Goal: Task Accomplishment & Management: Manage account settings

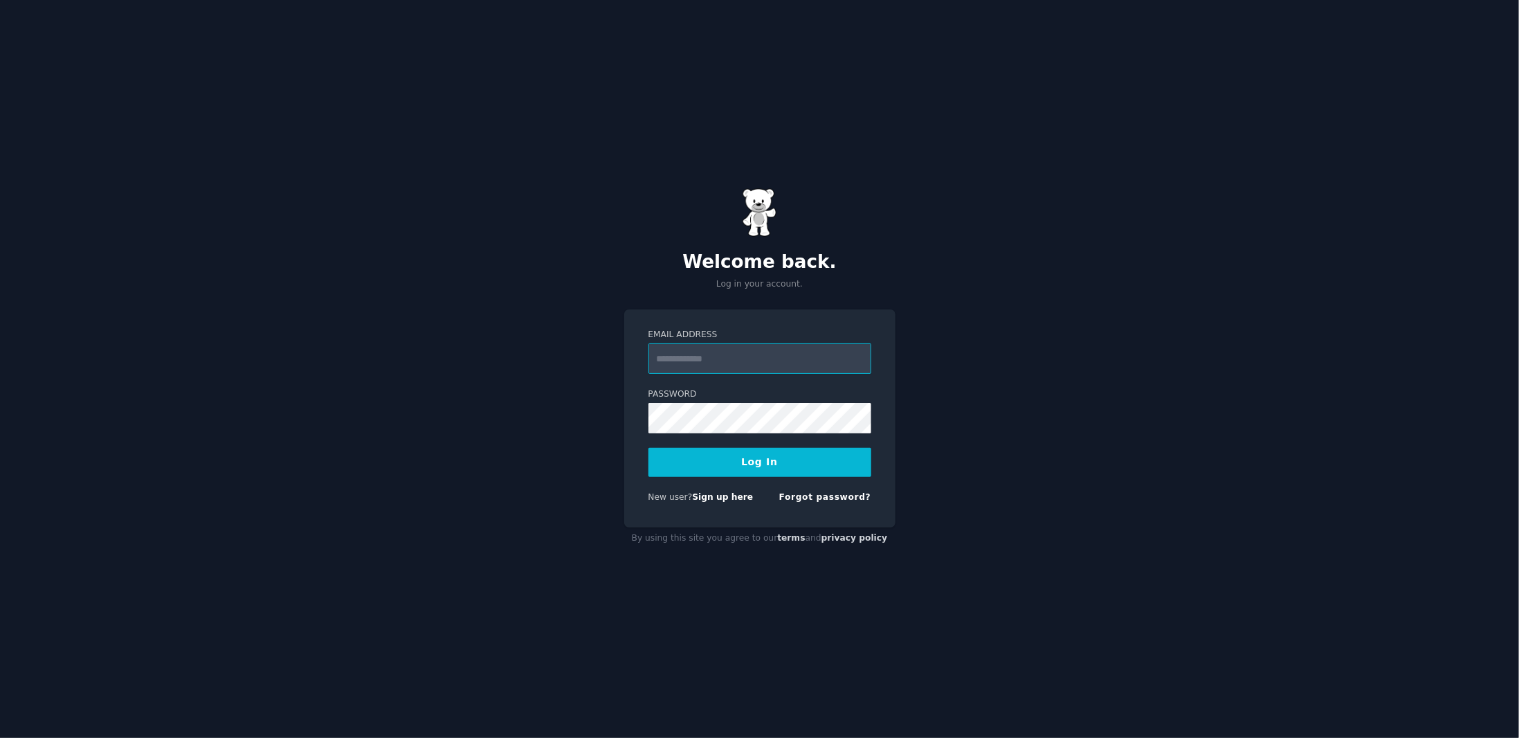
type input "**********"
click at [729, 473] on button "Log In" at bounding box center [759, 462] width 223 height 29
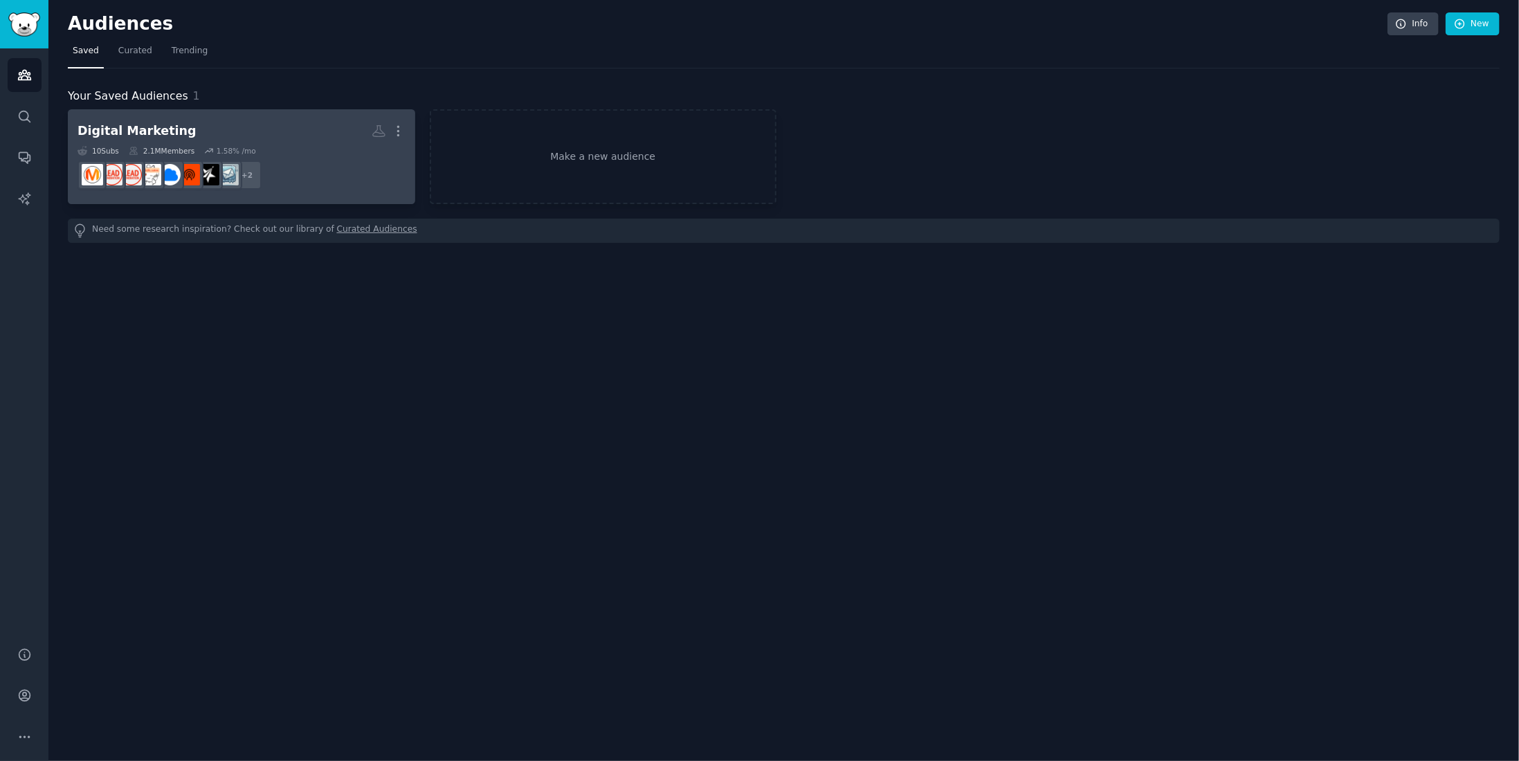
click at [234, 135] on h2 "Digital Marketing More" at bounding box center [242, 131] width 328 height 24
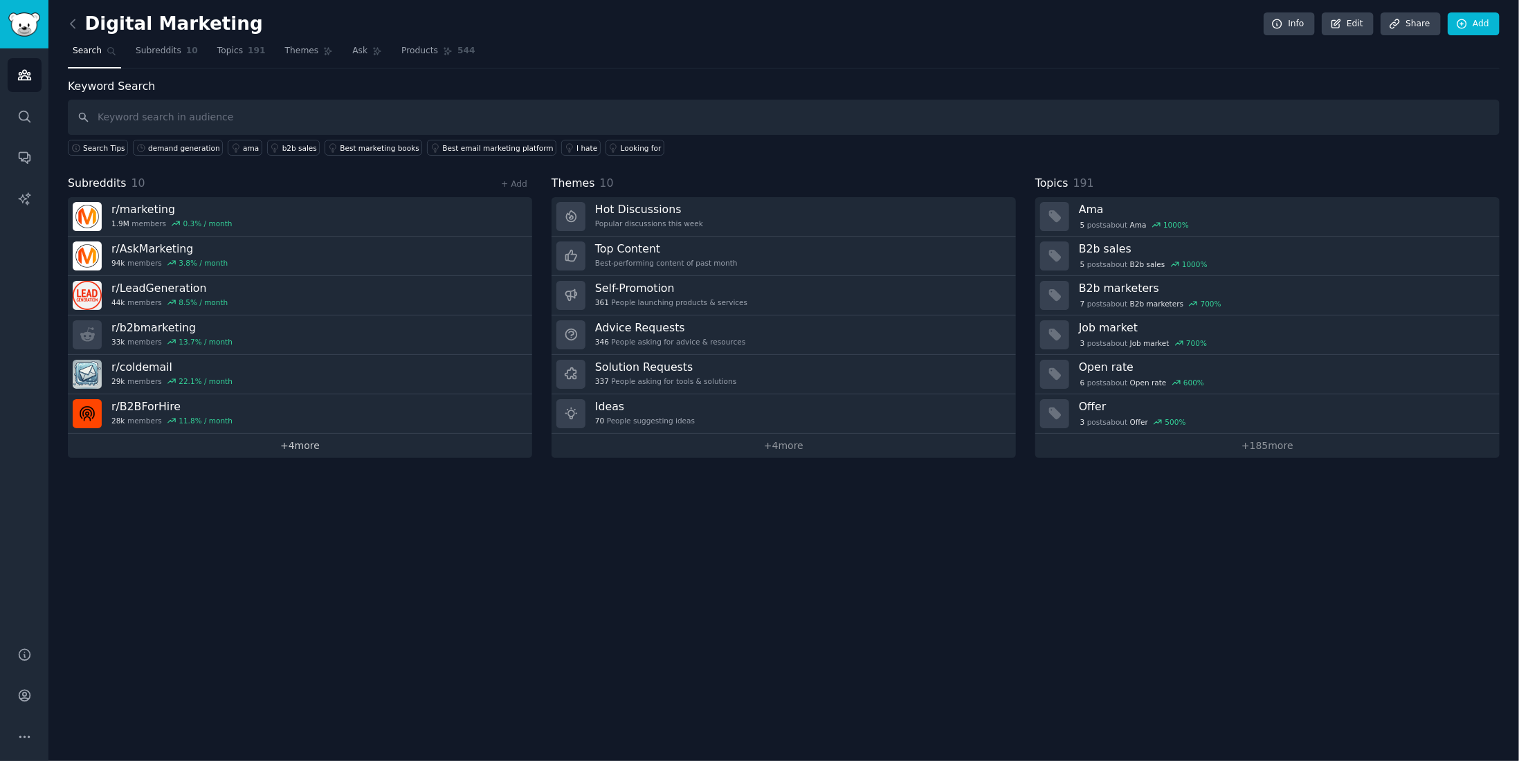
click at [262, 439] on link "+ 4 more" at bounding box center [300, 446] width 464 height 24
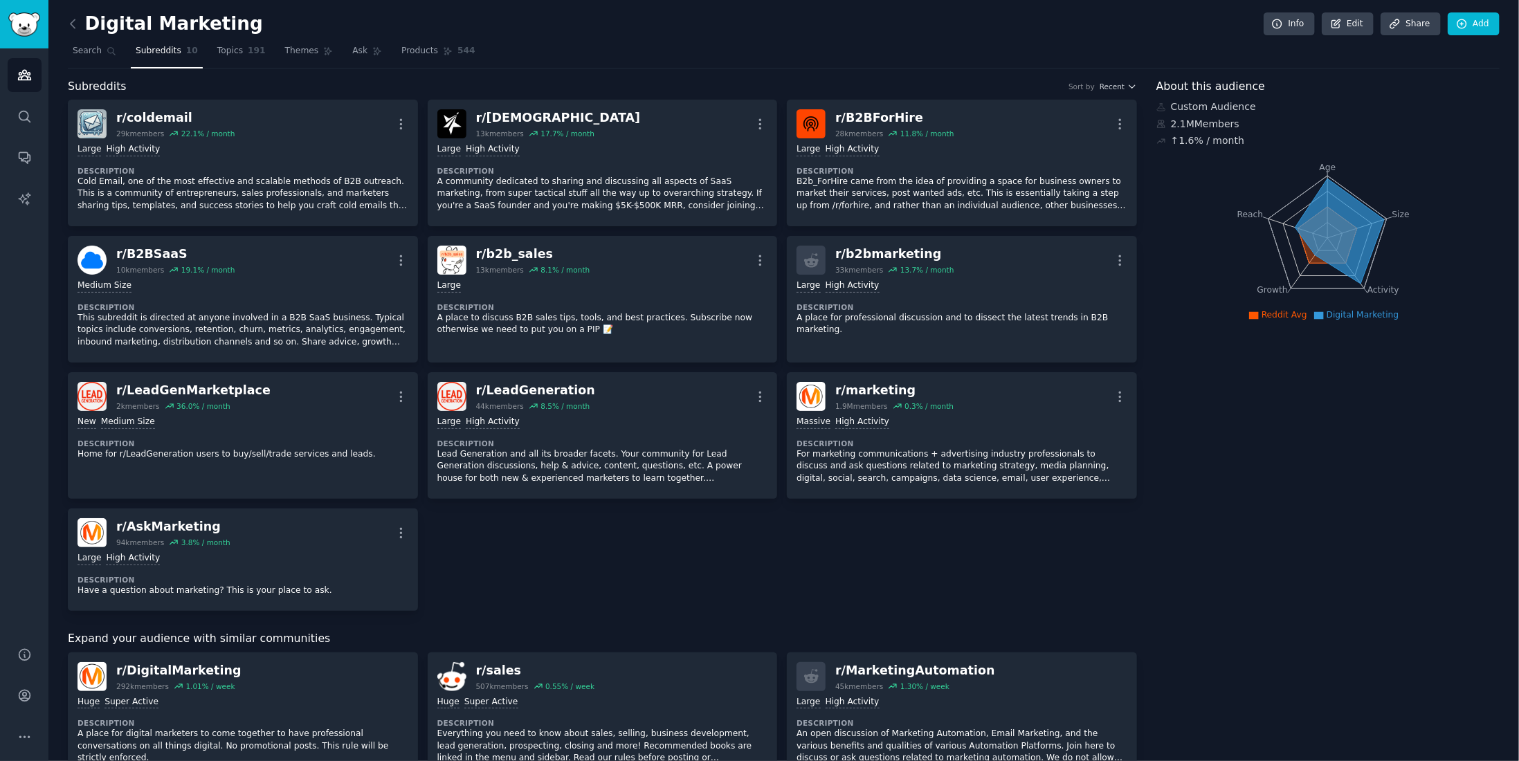
click at [161, 12] on div "Digital Marketing Info Edit Share Add Search Subreddits 10 Topics 191 Themes As…" at bounding box center [783, 660] width 1470 height 1321
click at [152, 25] on h2 "Digital Marketing" at bounding box center [165, 24] width 195 height 22
drag, startPoint x: 152, startPoint y: 25, endPoint x: 216, endPoint y: 24, distance: 63.7
click at [216, 24] on h2 "Digital Marketing" at bounding box center [165, 24] width 195 height 22
click at [1342, 28] on icon at bounding box center [1336, 24] width 12 height 12
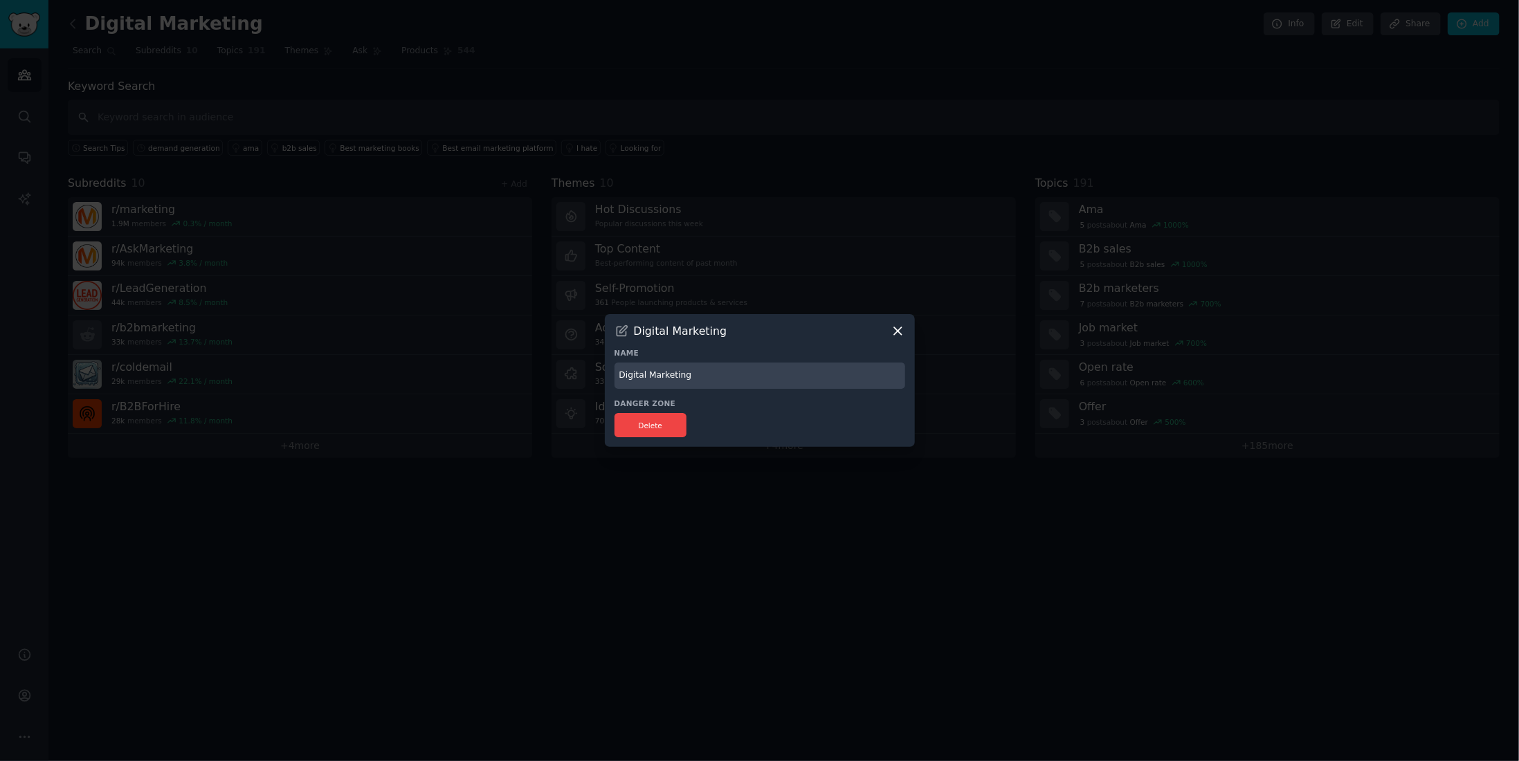
click at [661, 382] on input "Digital Marketing" at bounding box center [759, 376] width 291 height 27
type input "ViB"
click at [801, 458] on div at bounding box center [759, 380] width 1519 height 761
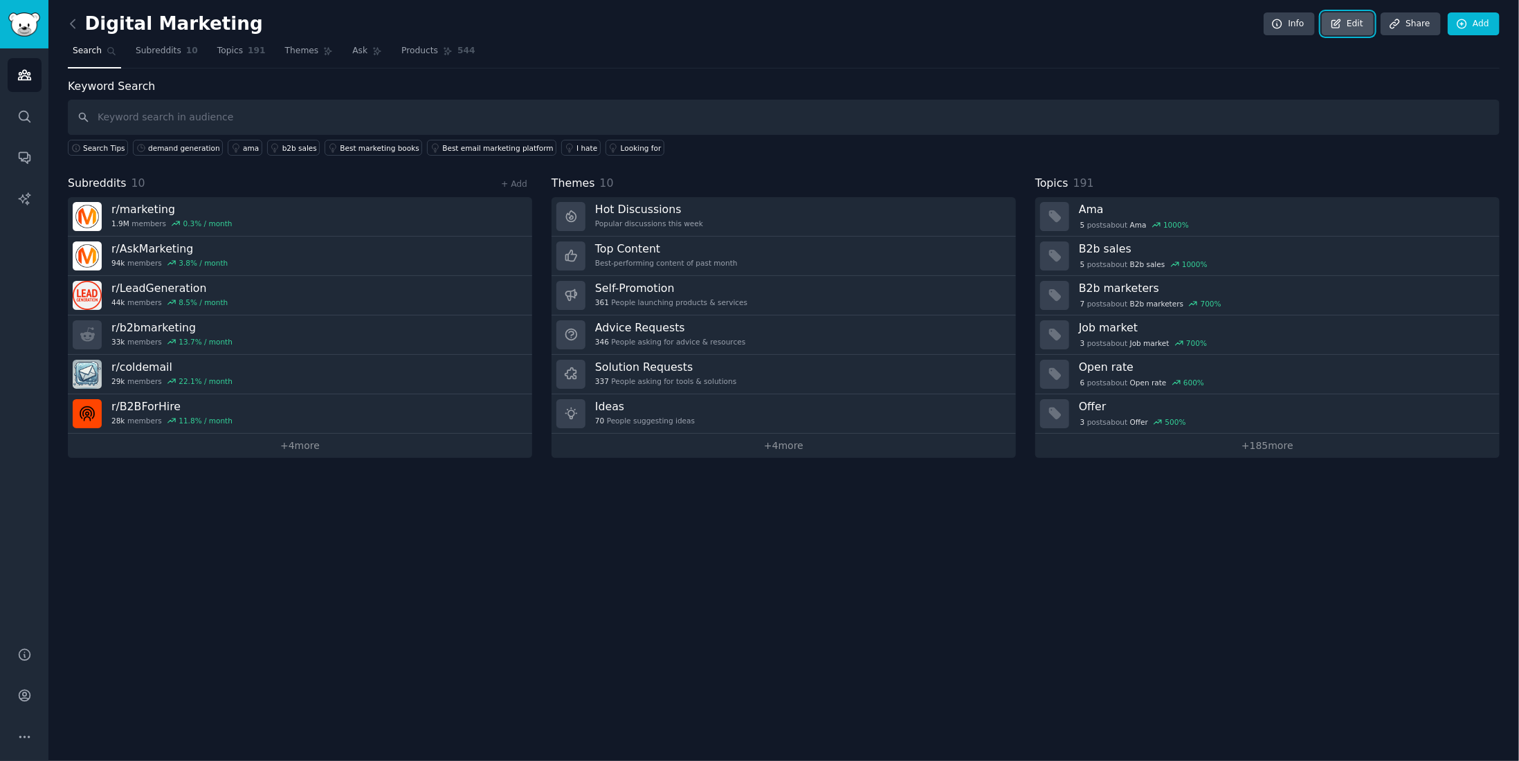
click at [1340, 19] on icon at bounding box center [1336, 23] width 8 height 8
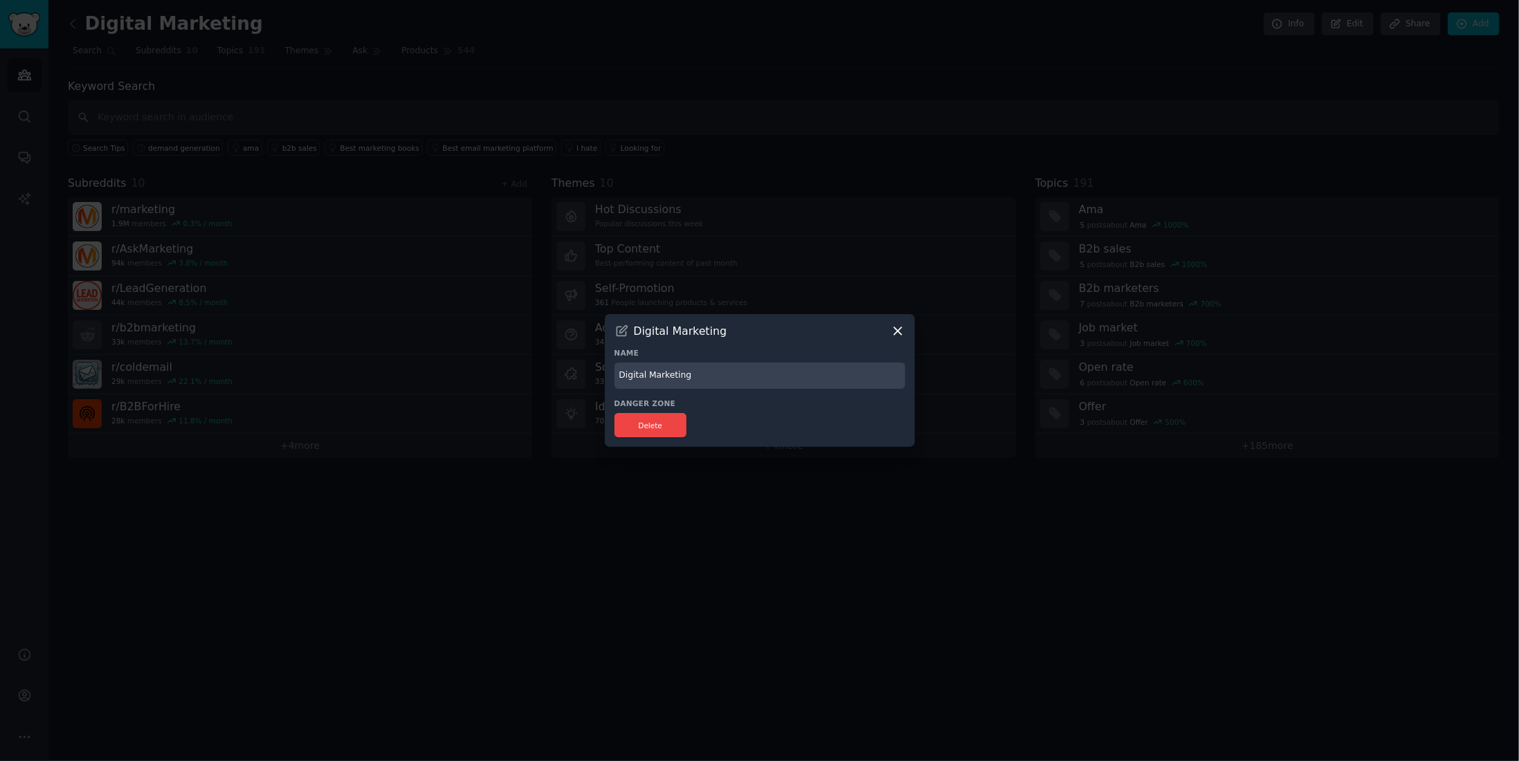
click at [684, 372] on input "Digital Marketing" at bounding box center [759, 376] width 291 height 27
type input "ViB"
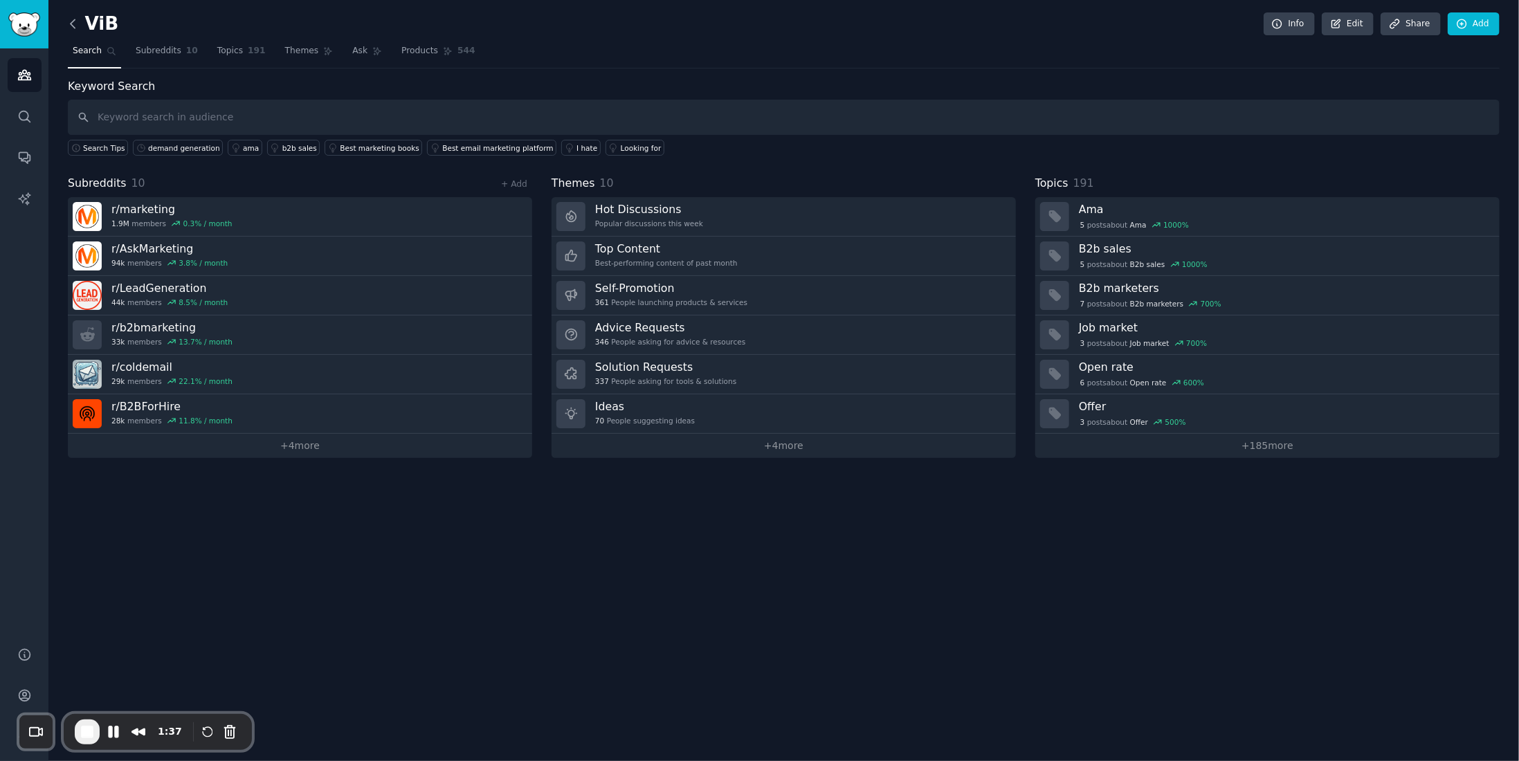
click at [78, 25] on icon at bounding box center [73, 24] width 15 height 15
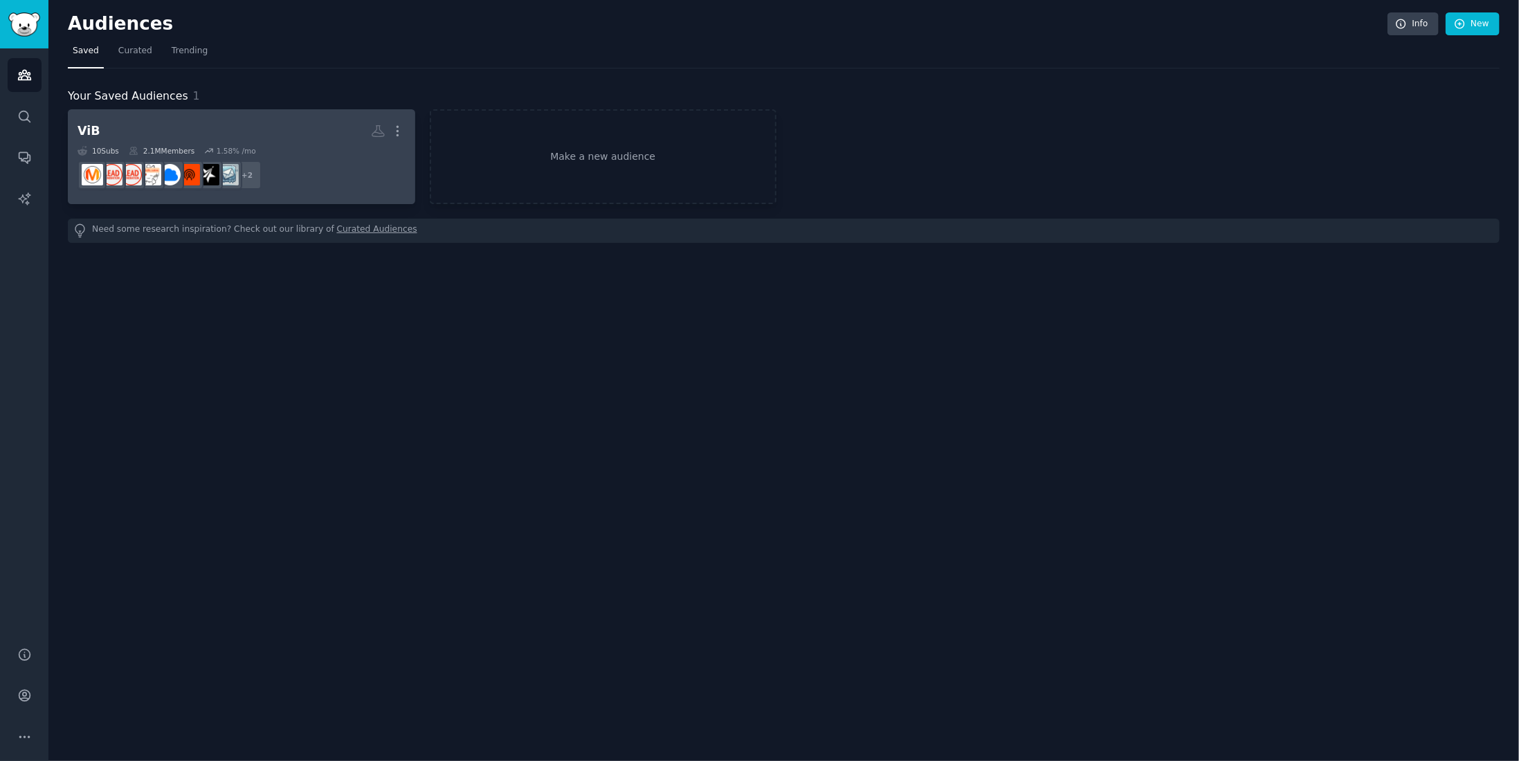
click at [148, 138] on h2 "ViB More" at bounding box center [242, 131] width 328 height 24
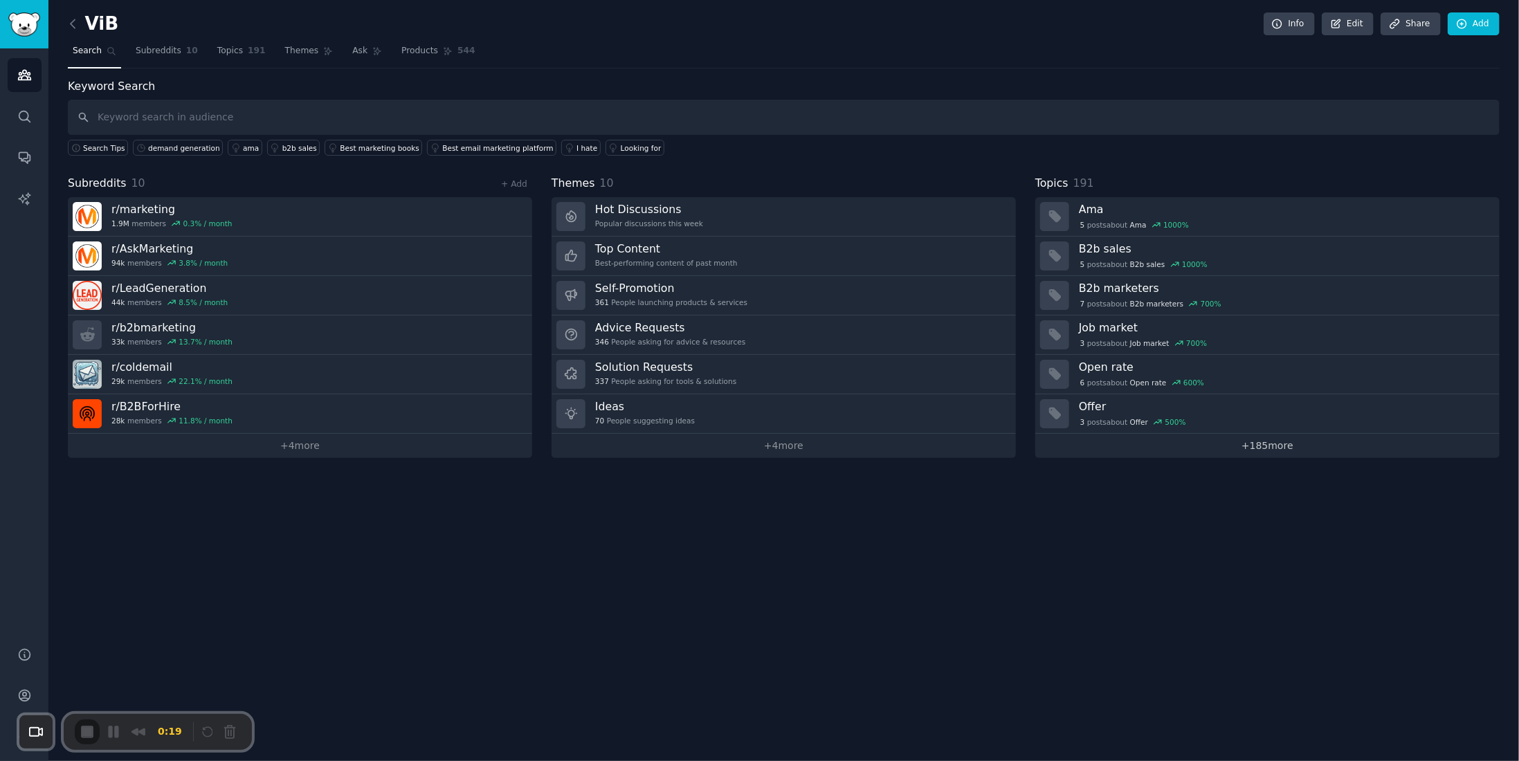
click at [1257, 441] on link "+ 185 more" at bounding box center [1267, 446] width 464 height 24
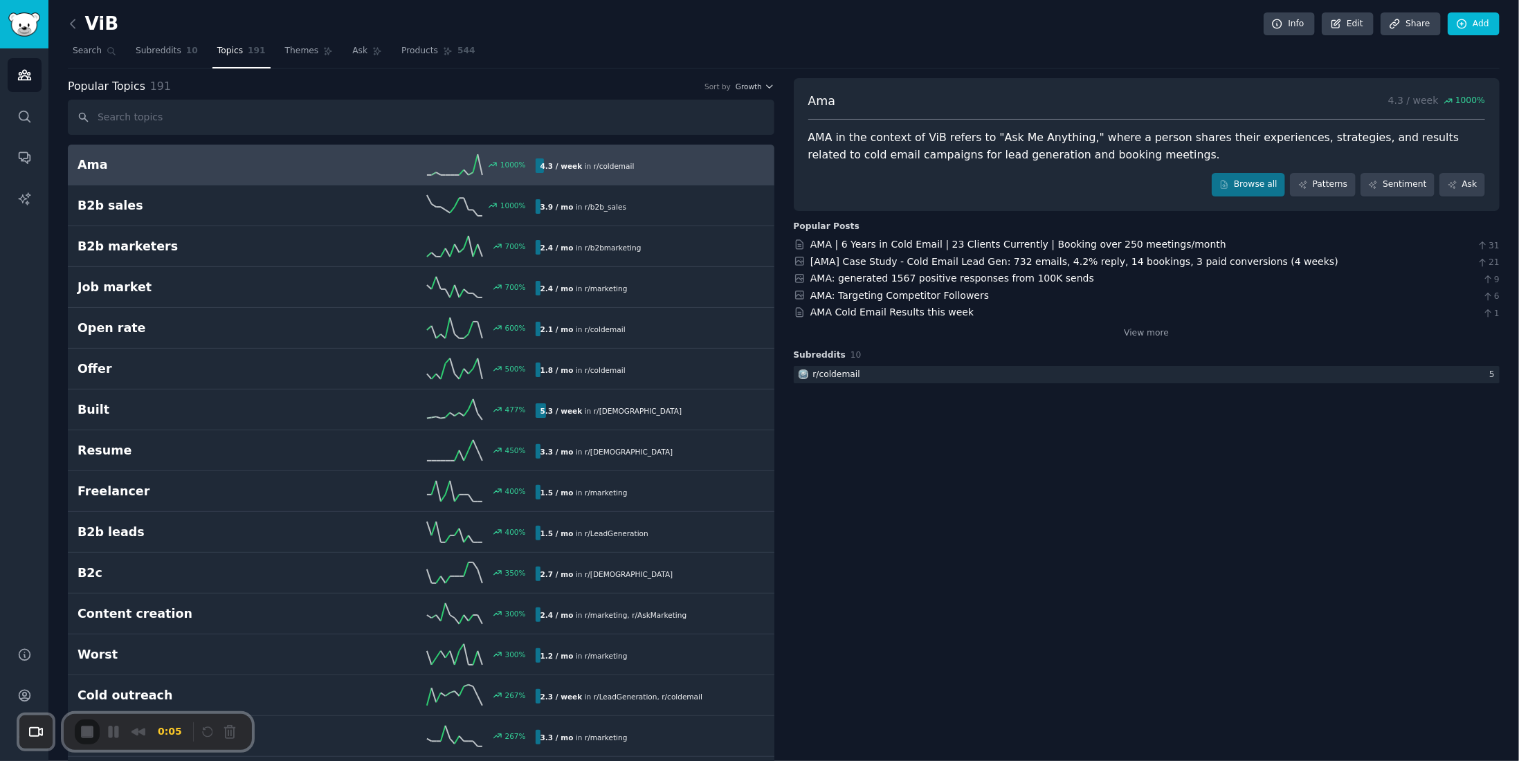
click at [87, 731] on div "0:05" at bounding box center [131, 732] width 113 height 25
click at [145, 57] on link "Subreddits 10" at bounding box center [167, 54] width 72 height 28
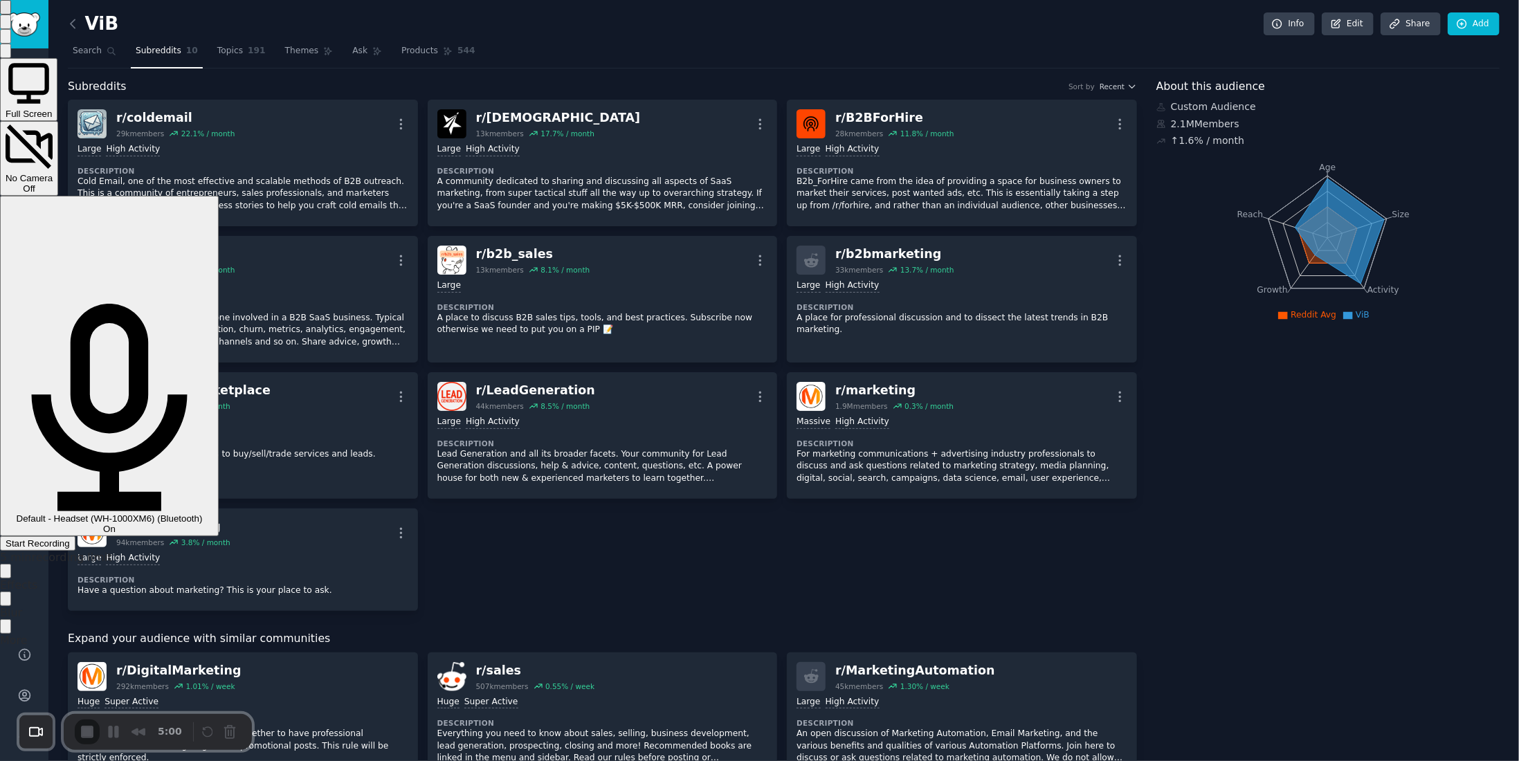
click at [70, 538] on div "Start Recording" at bounding box center [38, 543] width 64 height 10
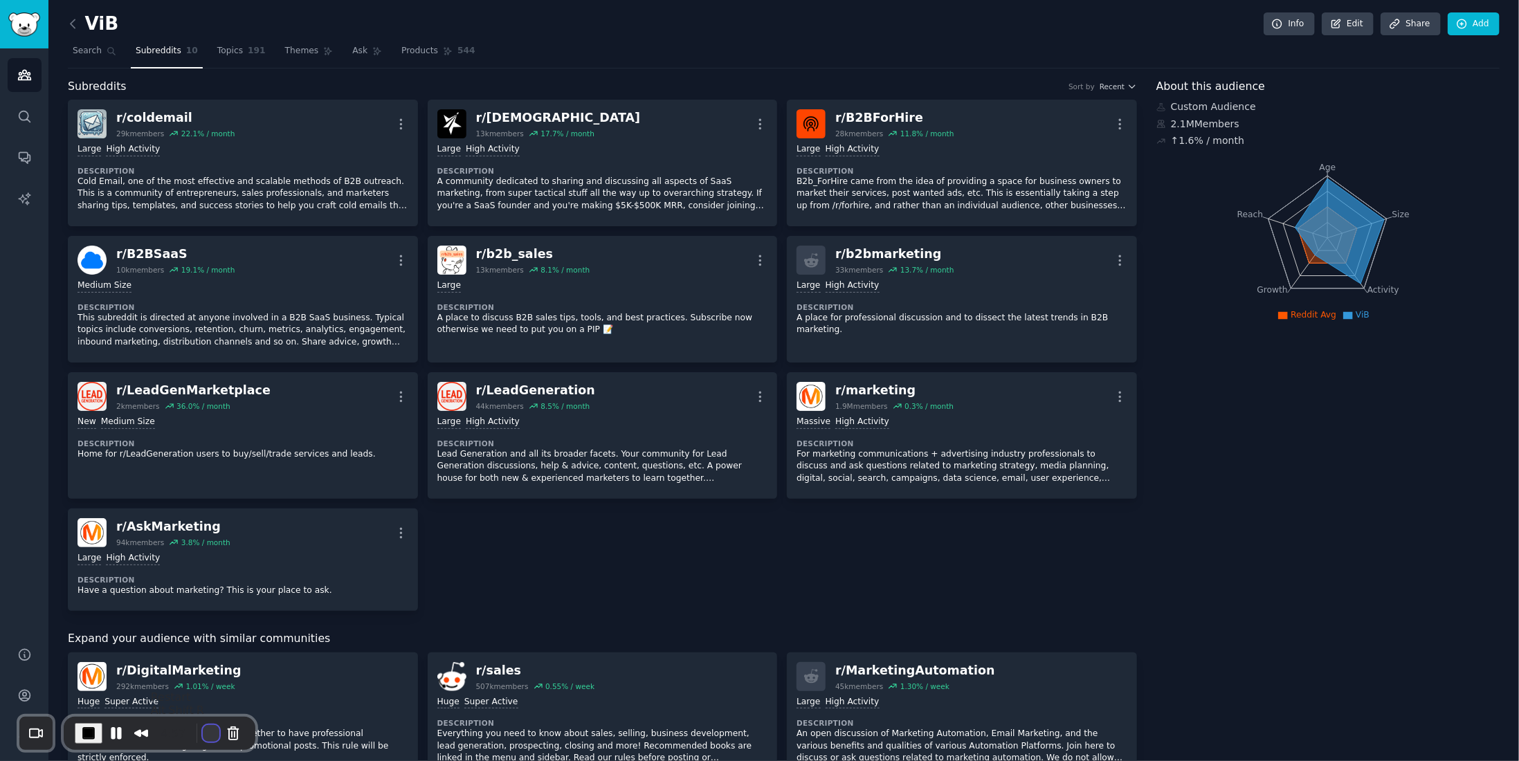
click at [203, 728] on button "Restart Recording" at bounding box center [211, 733] width 17 height 17
click at [78, 30] on icon at bounding box center [73, 24] width 15 height 15
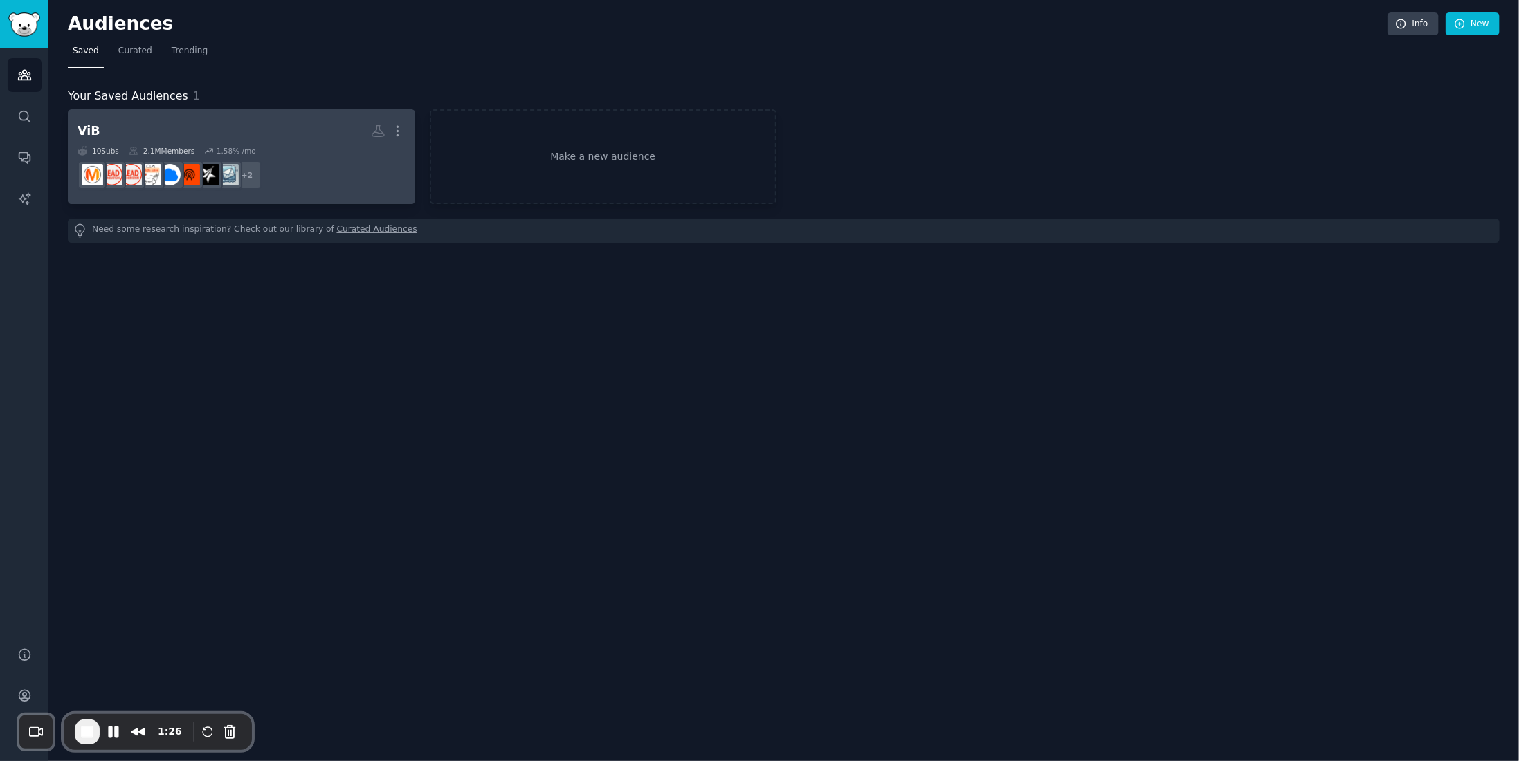
click at [149, 122] on h2 "ViB More" at bounding box center [242, 131] width 328 height 24
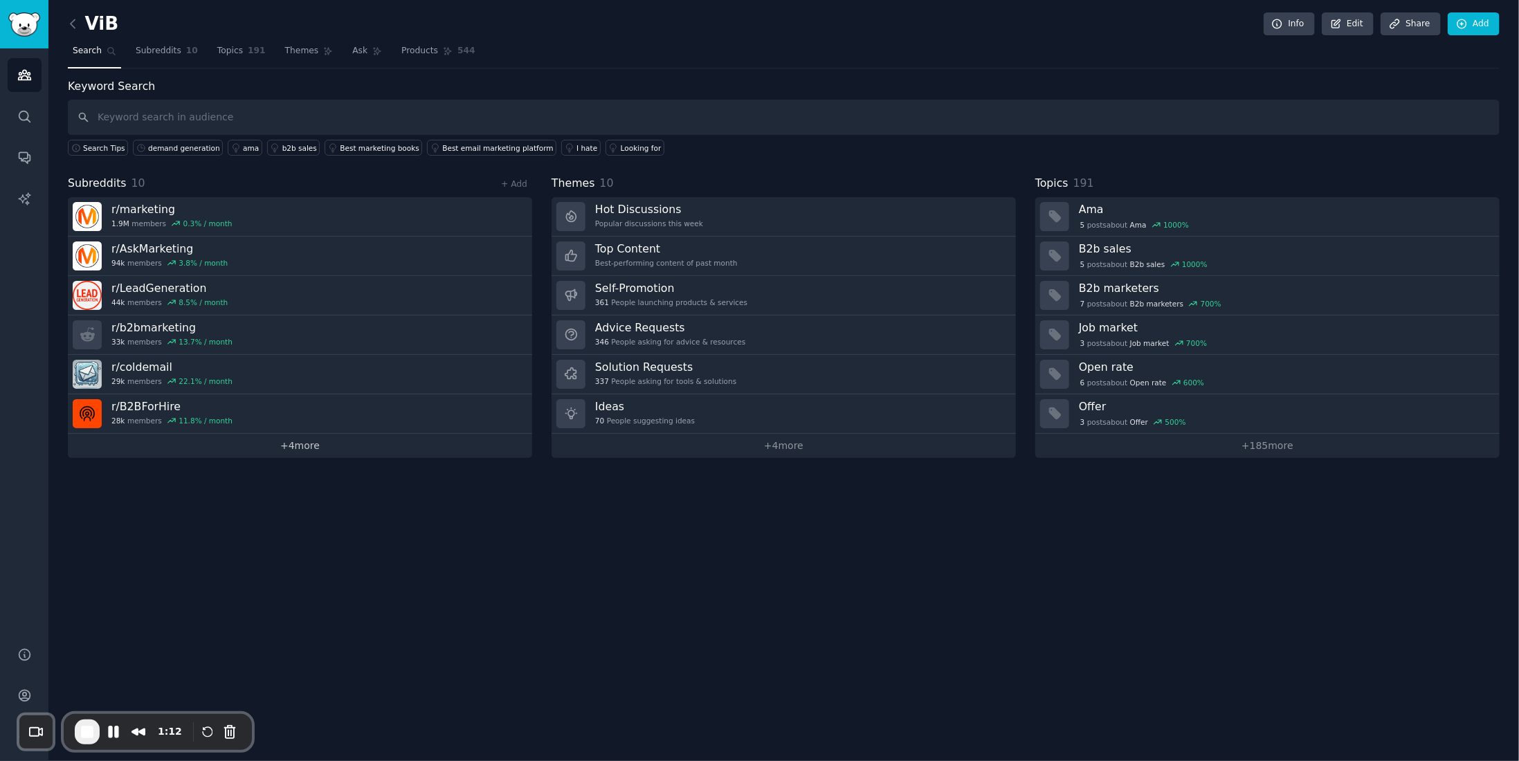
click at [298, 445] on link "+ 4 more" at bounding box center [300, 446] width 464 height 24
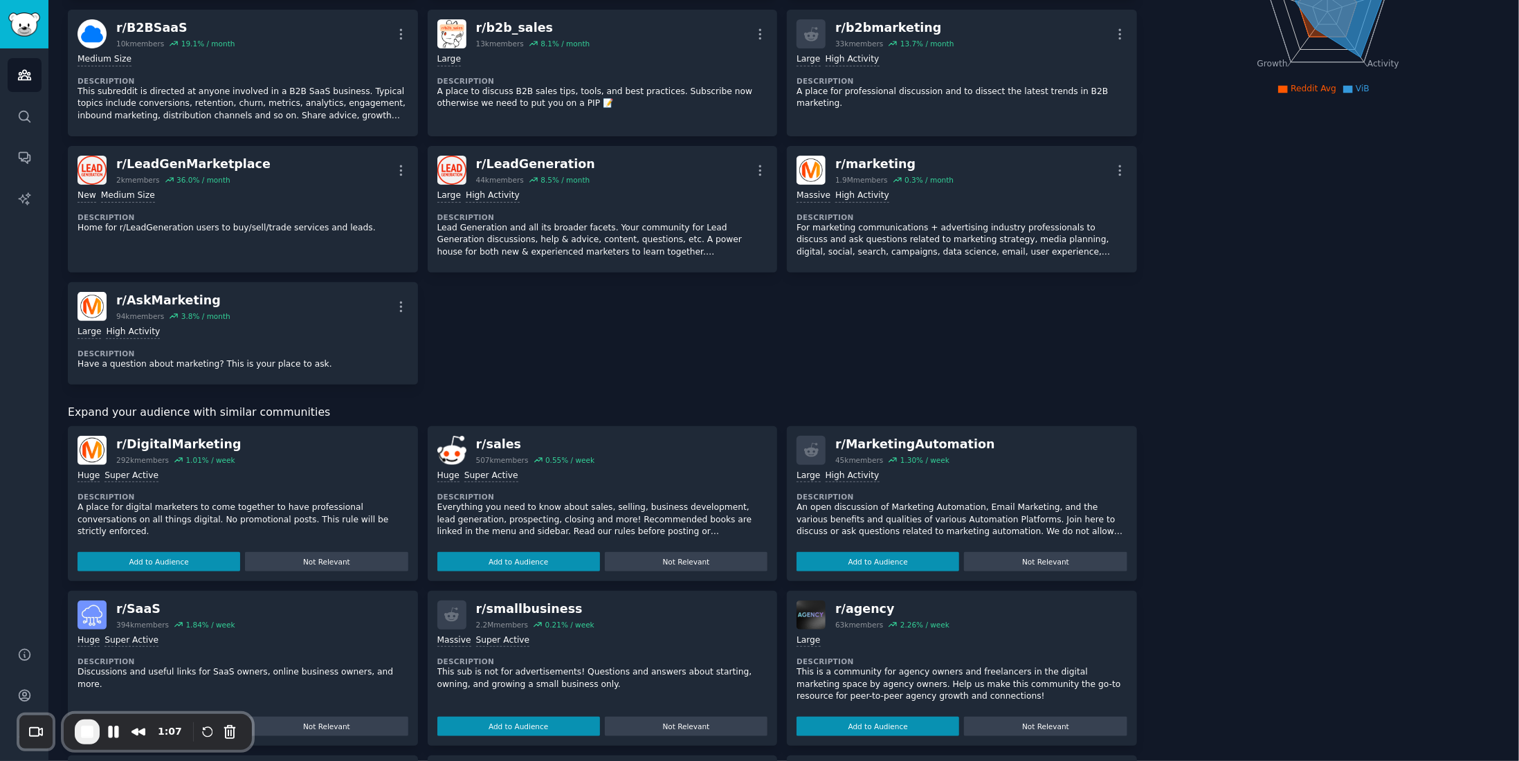
scroll to position [138, 0]
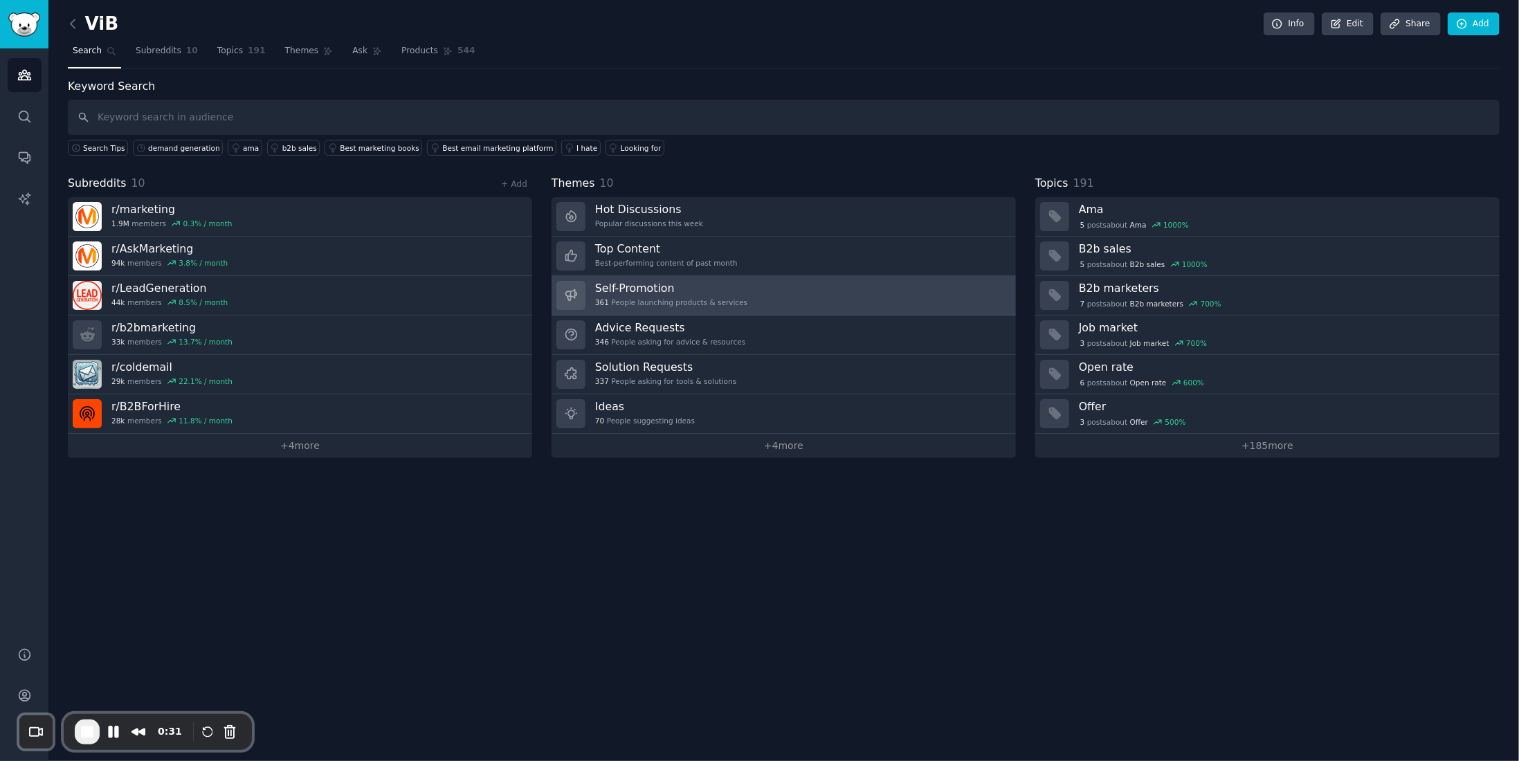
click at [677, 277] on link "Self-Promotion 361 People launching products & services" at bounding box center [784, 295] width 464 height 39
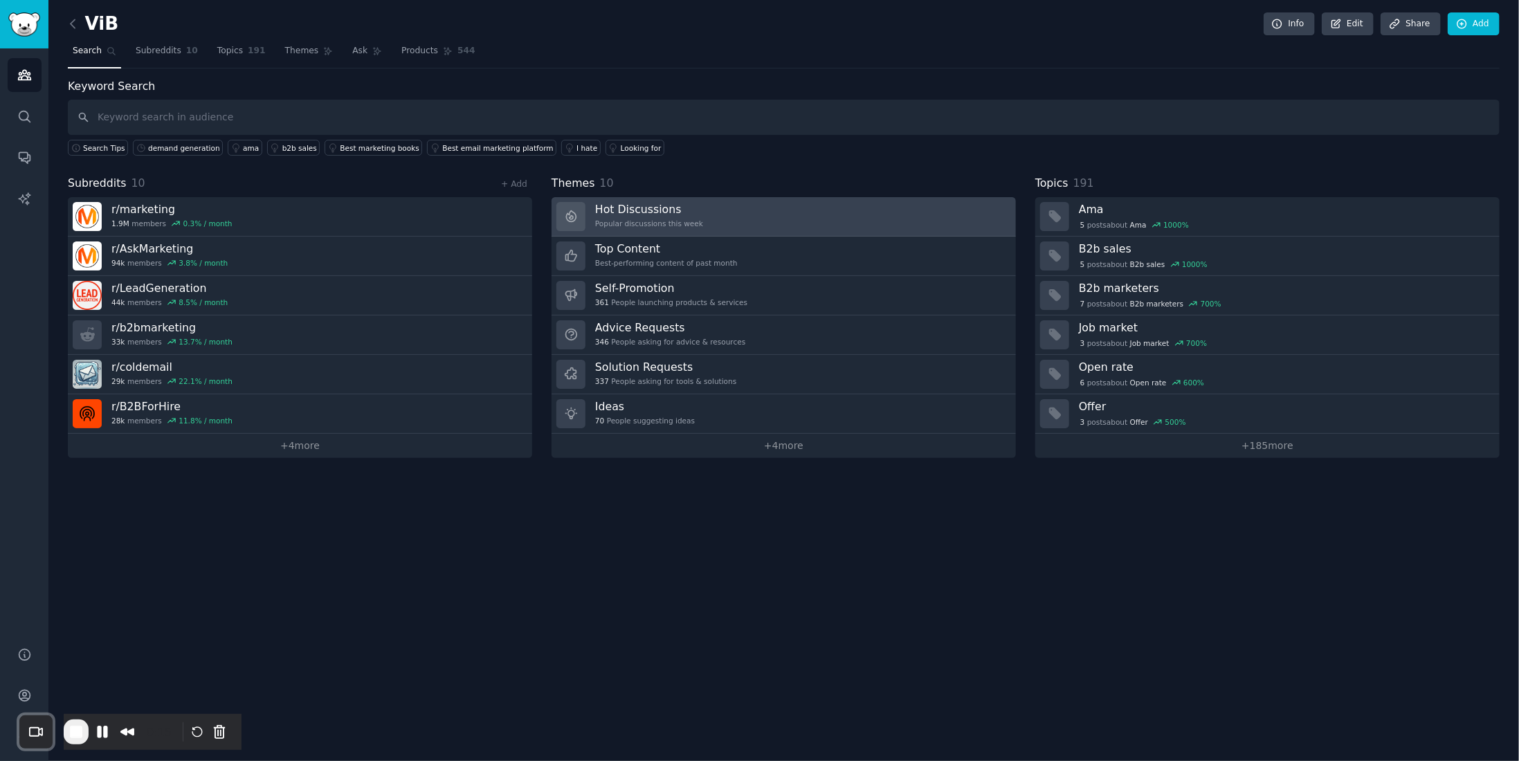
click at [657, 226] on div "Hot Discussions Popular discussions this week" at bounding box center [649, 216] width 108 height 29
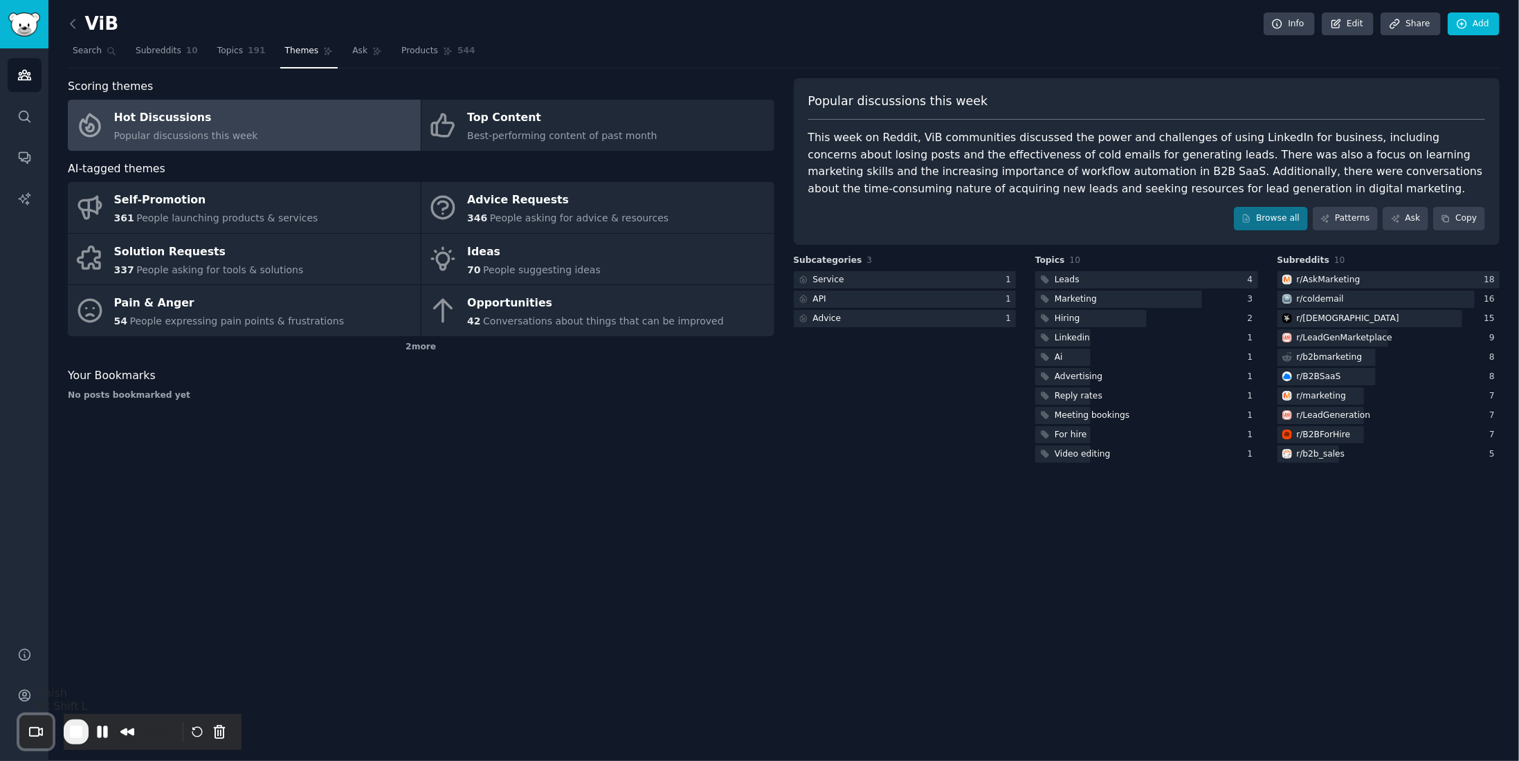
click at [84, 732] on span "End Recording" at bounding box center [76, 732] width 17 height 17
